Goal: Transaction & Acquisition: Purchase product/service

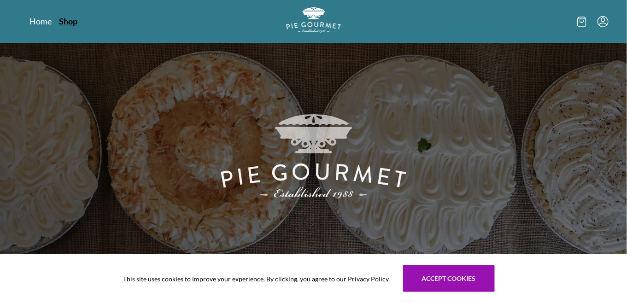
click at [65, 20] on link "Shop" at bounding box center [68, 21] width 18 height 11
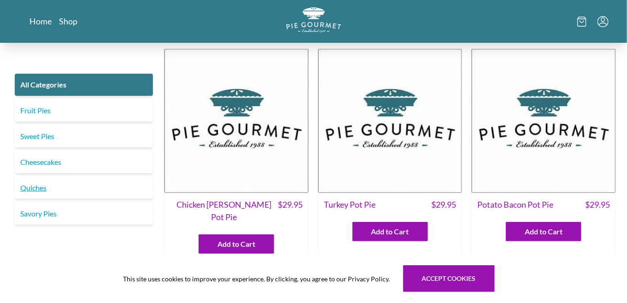
click at [42, 188] on link "Quiches" at bounding box center [84, 188] width 138 height 22
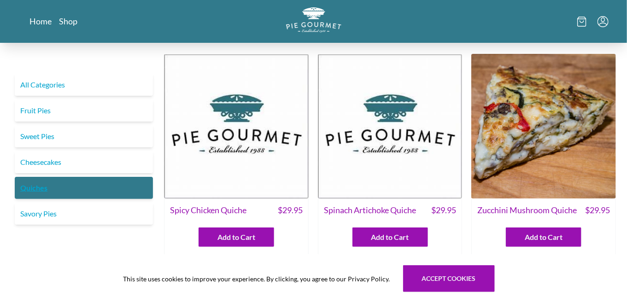
click at [35, 190] on link "Quiches" at bounding box center [84, 188] width 138 height 22
click at [35, 188] on link "Quiches" at bounding box center [84, 188] width 138 height 22
click at [231, 239] on span "Add to Cart" at bounding box center [236, 237] width 38 height 11
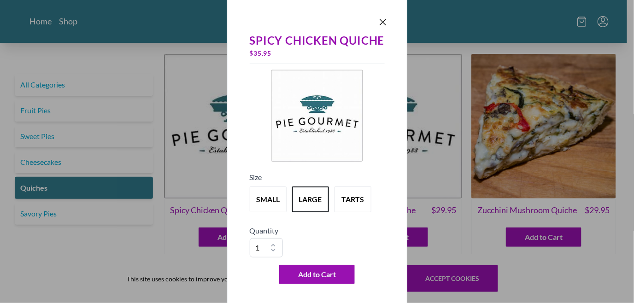
click at [498, 192] on div "Spicy Chicken Quiche $ 35.95 Size small large tarts Quantity 1 2 3 4 5 6 7 8 9 …" at bounding box center [317, 151] width 634 height 303
click at [619, 257] on div "Spicy Chicken Quiche $ 35.95 Size small large tarts Quantity 1 2 3 4 5 6 7 8 9 …" at bounding box center [317, 151] width 634 height 303
click at [381, 22] on icon "Close panel" at bounding box center [382, 22] width 11 height 11
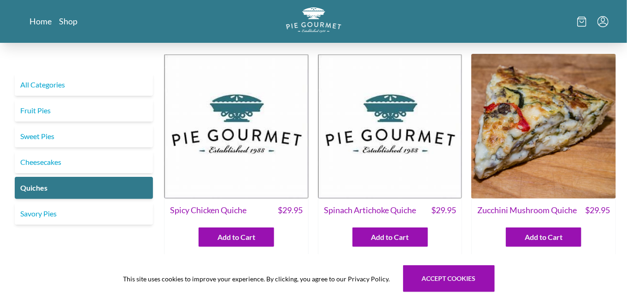
click at [396, 134] on img at bounding box center [390, 126] width 145 height 145
